Goal: Task Accomplishment & Management: Use online tool/utility

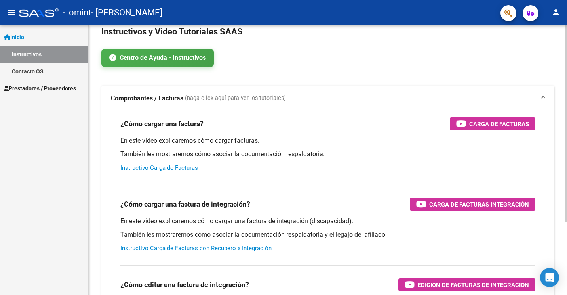
scroll to position [40, 0]
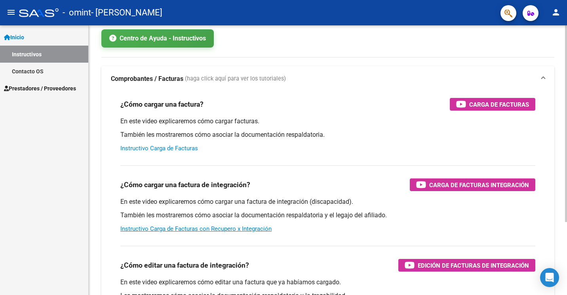
click at [169, 147] on link "Instructivo Carga de Facturas" at bounding box center [159, 148] width 78 height 7
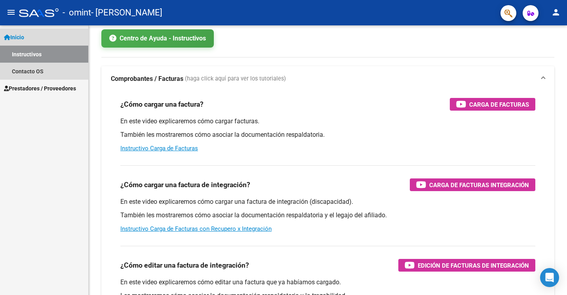
click at [27, 31] on link "Inicio" at bounding box center [44, 37] width 88 height 17
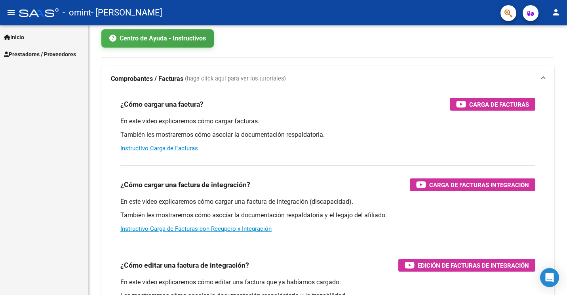
click at [36, 31] on link "Inicio" at bounding box center [44, 37] width 88 height 17
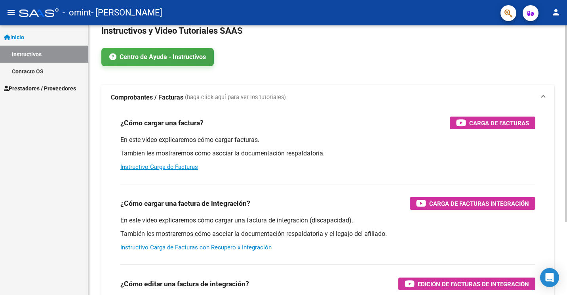
scroll to position [0, 0]
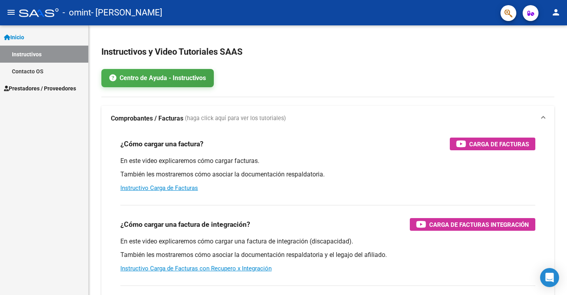
click at [41, 38] on link "Inicio" at bounding box center [44, 37] width 88 height 17
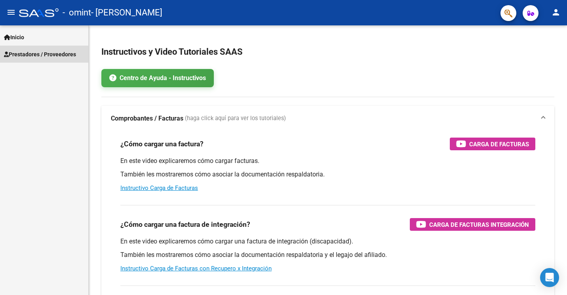
click at [62, 55] on span "Prestadores / Proveedores" at bounding box center [40, 54] width 72 height 9
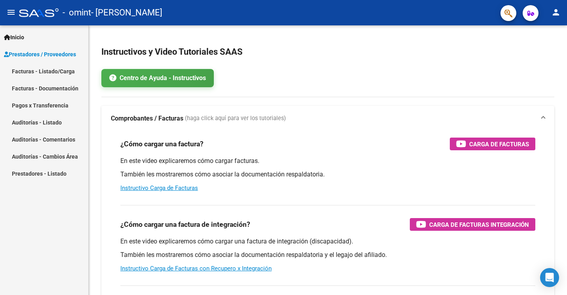
click at [25, 73] on link "Facturas - Listado/Carga" at bounding box center [44, 71] width 88 height 17
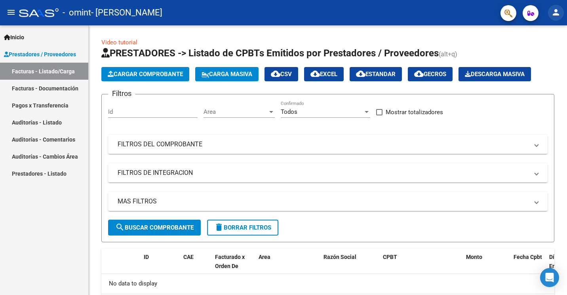
click at [561, 11] on button "person" at bounding box center [556, 13] width 16 height 16
click at [446, 26] on div at bounding box center [283, 147] width 567 height 295
